Goal: Task Accomplishment & Management: Manage account settings

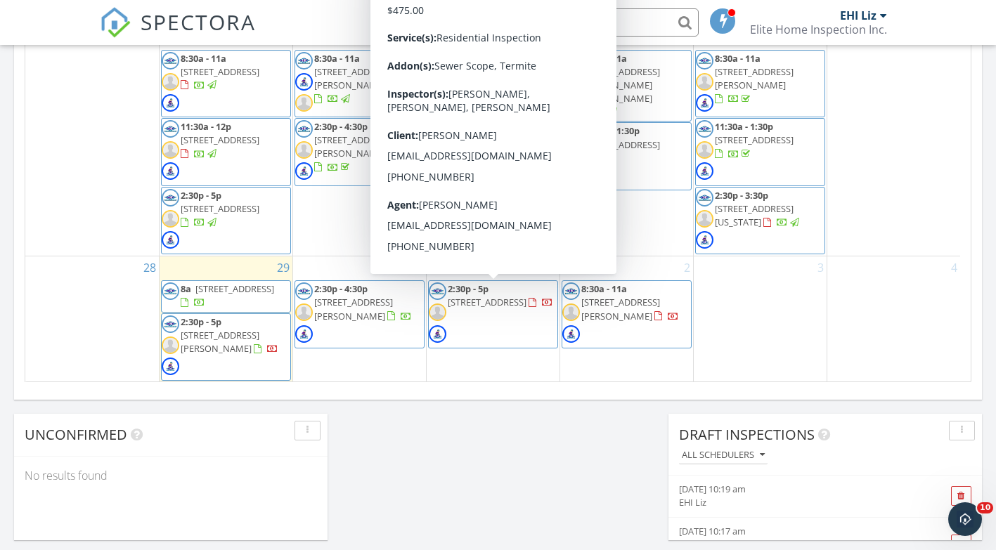
scroll to position [881, 0]
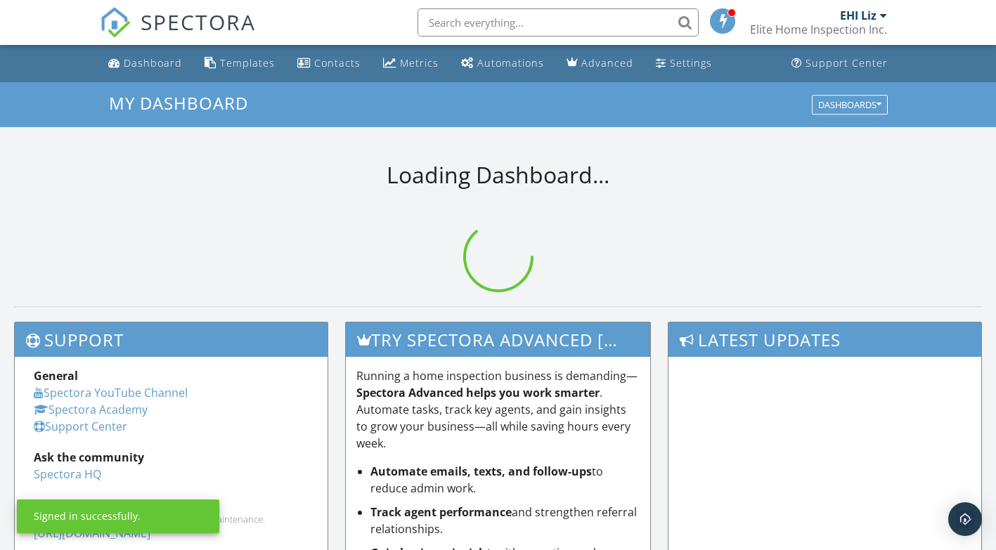
click at [137, 74] on link "Dashboard" at bounding box center [145, 64] width 85 height 26
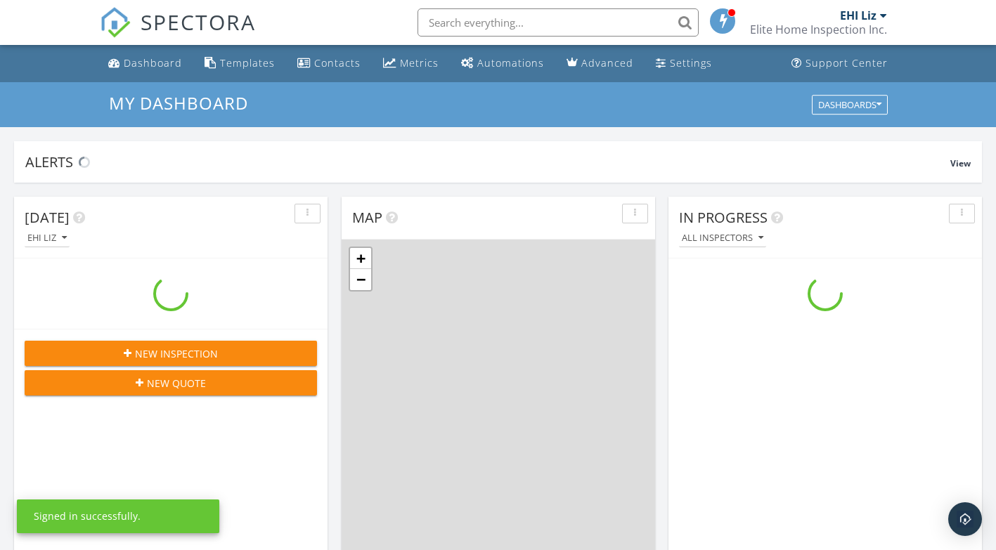
scroll to position [1301, 1018]
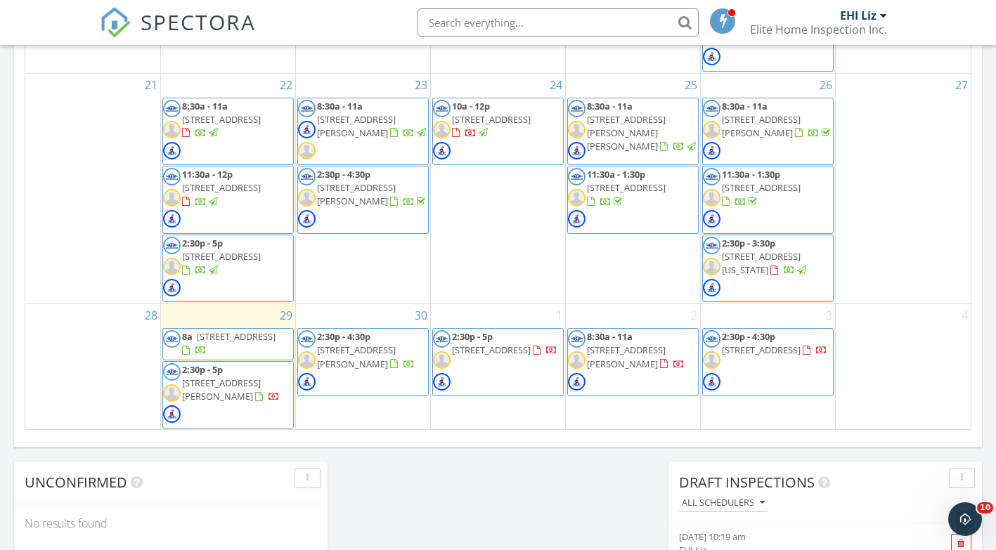
scroll to position [863, 0]
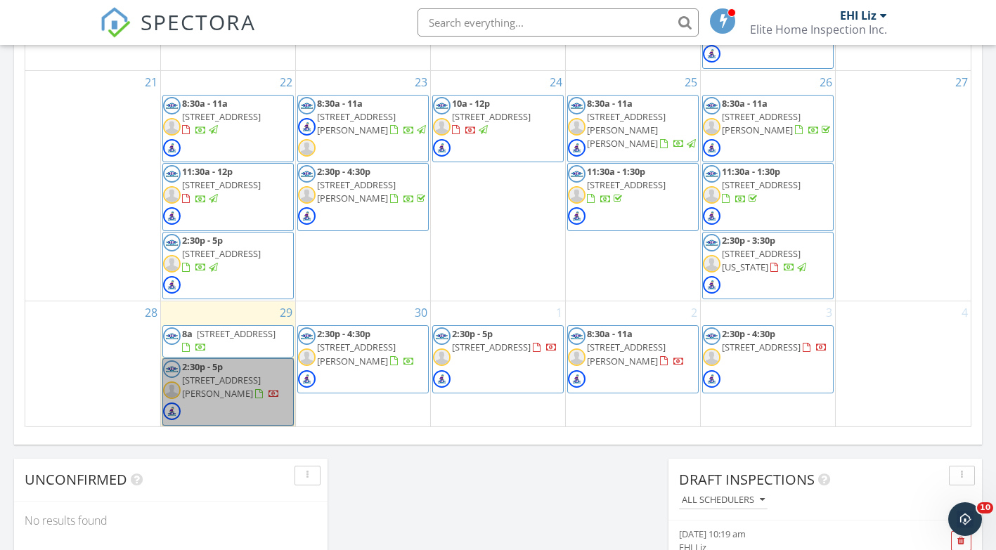
click at [235, 400] on link "2:30p - 5p 151 S Gorin Ave, Clearwater 67026" at bounding box center [227, 393] width 131 height 68
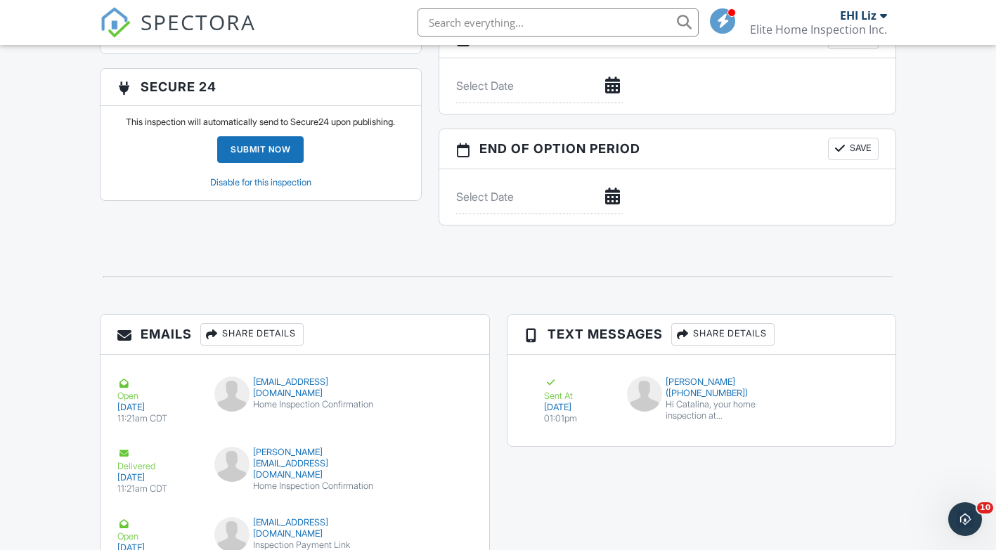
scroll to position [1569, 0]
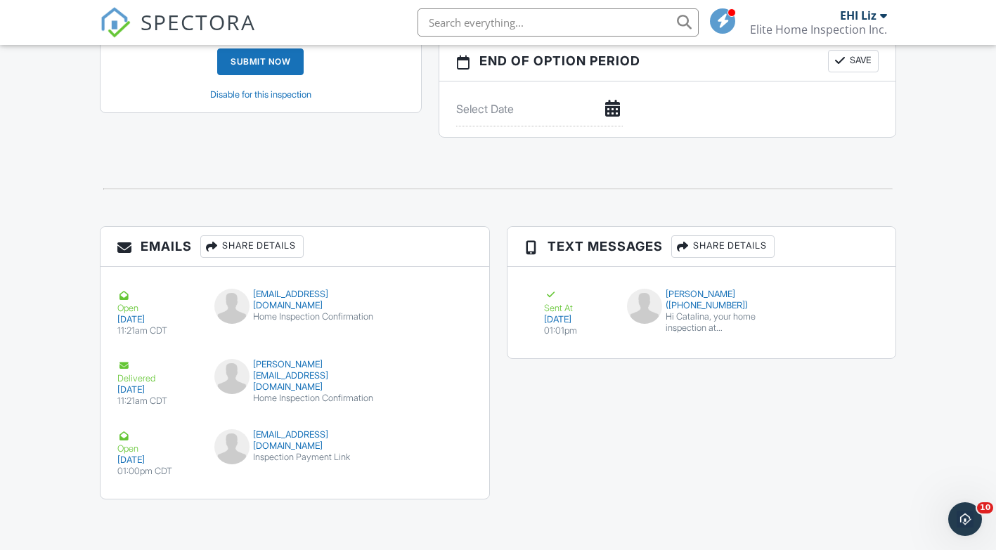
click at [873, 290] on div "Sent At 09/25/2025 01:01pm Catalina Kackley (+13167308274) Hi Catalina, your ho…" at bounding box center [701, 313] width 355 height 70
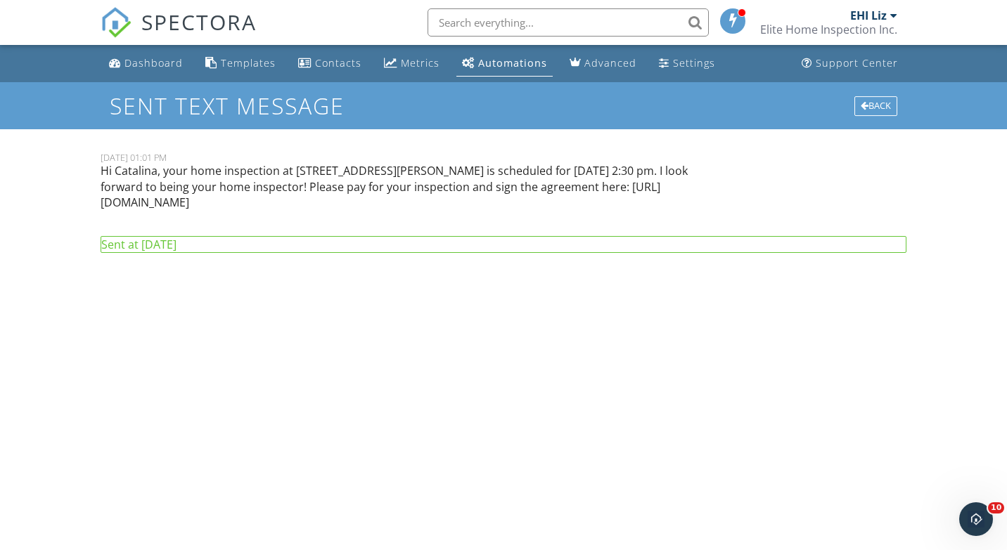
click at [874, 103] on div "Back" at bounding box center [875, 106] width 43 height 20
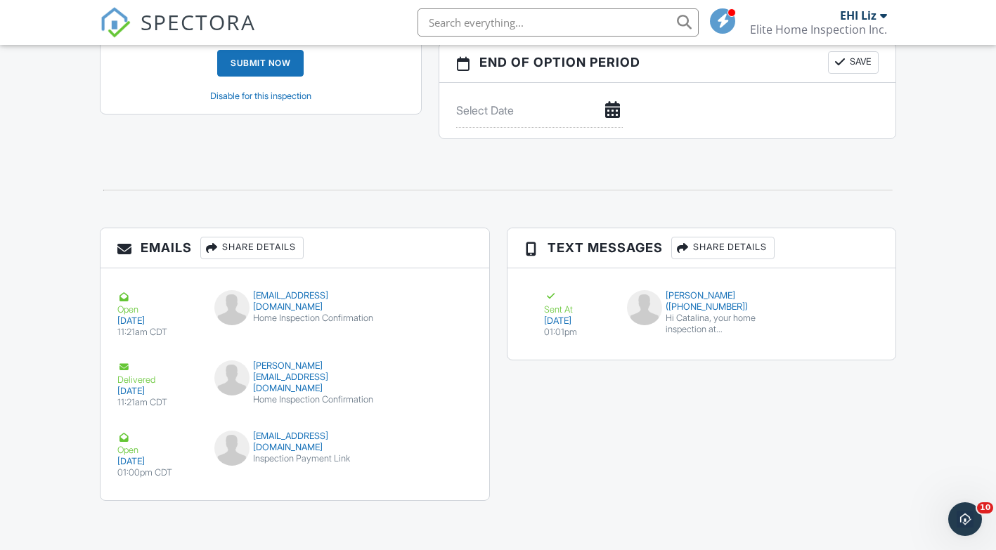
scroll to position [1549, 0]
click at [834, 316] on button "Resend" at bounding box center [826, 305] width 63 height 27
